Goal: Task Accomplishment & Management: Manage account settings

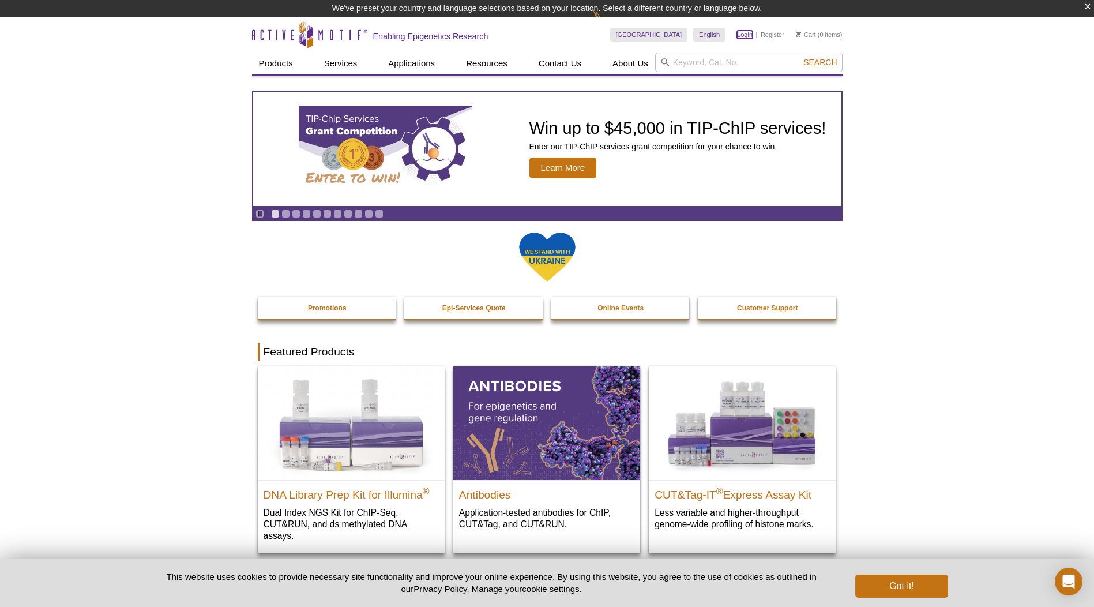
click at [746, 35] on link "Login" at bounding box center [745, 35] width 16 height 8
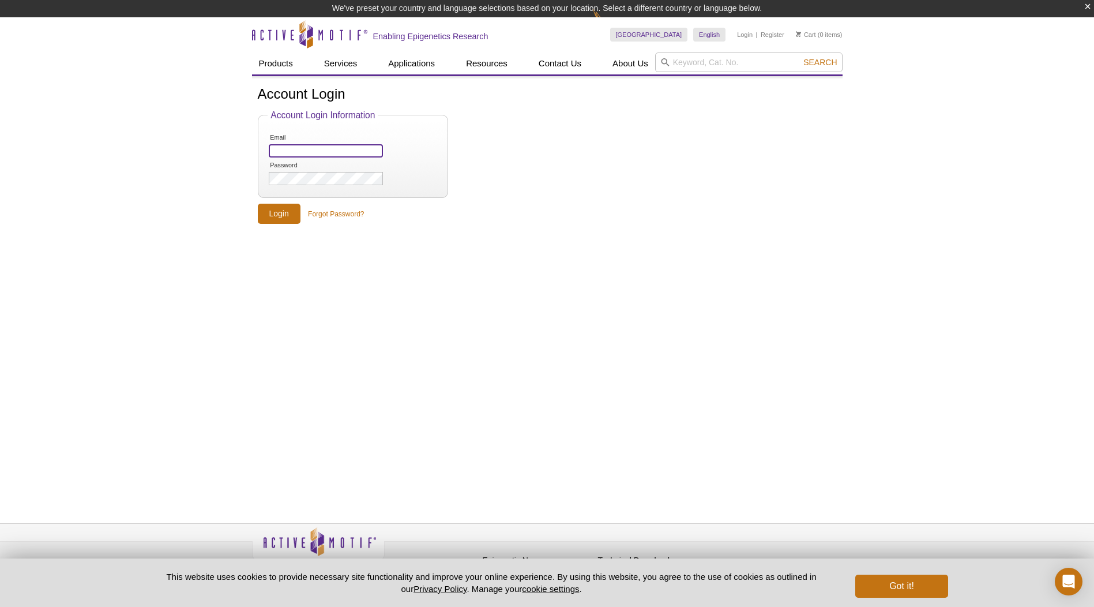
click at [297, 152] on input "Email" at bounding box center [326, 150] width 114 height 13
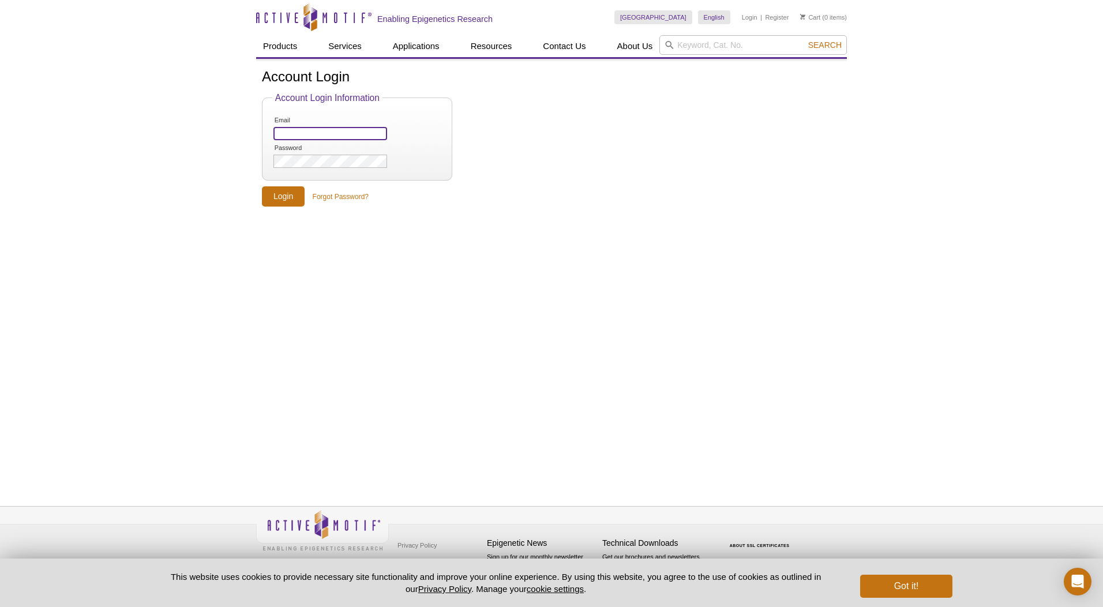
click at [319, 136] on input "Email" at bounding box center [330, 133] width 114 height 13
paste input "[PERSON_NAME][EMAIL_ADDRESS][DOMAIN_NAME]"
type input "[PERSON_NAME][EMAIL_ADDRESS][DOMAIN_NAME]"
click at [548, 156] on form "Account Login Information Email Isabella-grumbach@ou.edu Password Login Forgot …" at bounding box center [551, 150] width 579 height 114
click at [282, 196] on input "Login" at bounding box center [283, 196] width 43 height 20
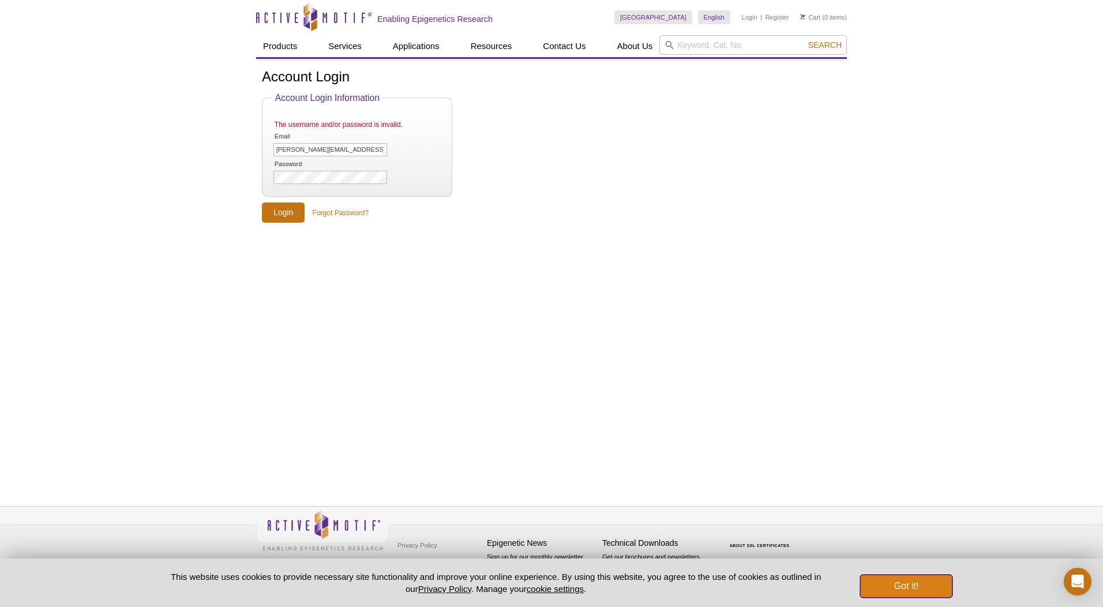
click at [914, 590] on button "Got it!" at bounding box center [906, 586] width 92 height 23
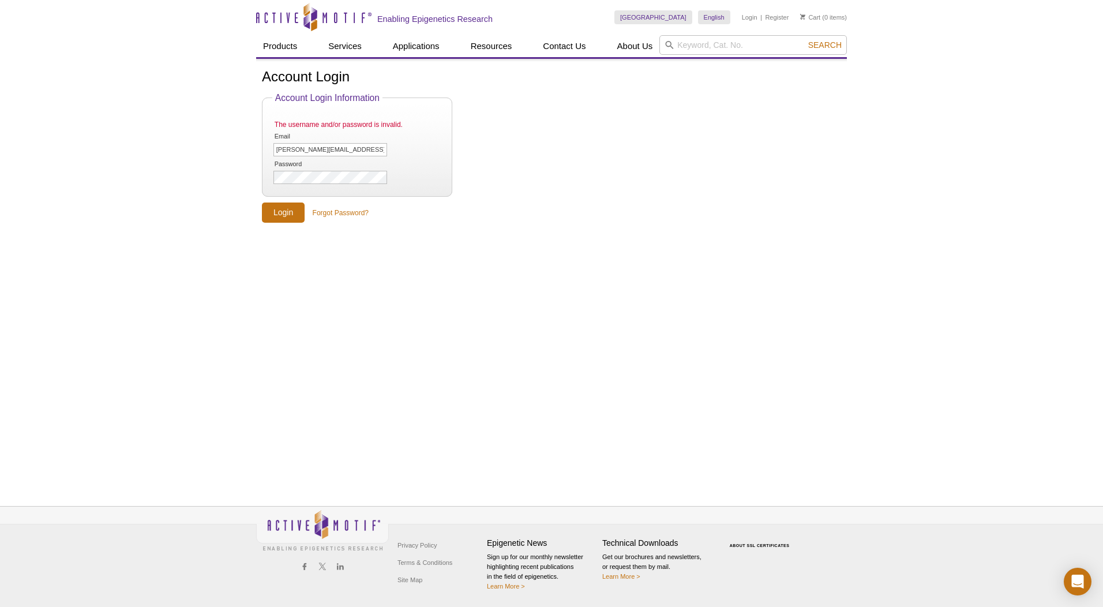
click at [376, 291] on div "Account Login Account Login Information The username and/or password is invalid…" at bounding box center [551, 269] width 591 height 421
click at [285, 213] on input "Login" at bounding box center [283, 213] width 43 height 20
